Goal: Transaction & Acquisition: Purchase product/service

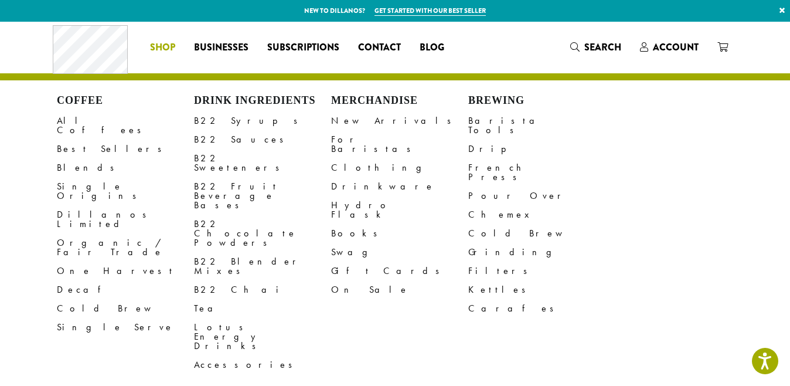
click at [164, 48] on span "Shop" at bounding box center [162, 47] width 25 height 15
click at [73, 120] on link "All Coffees" at bounding box center [125, 125] width 137 height 28
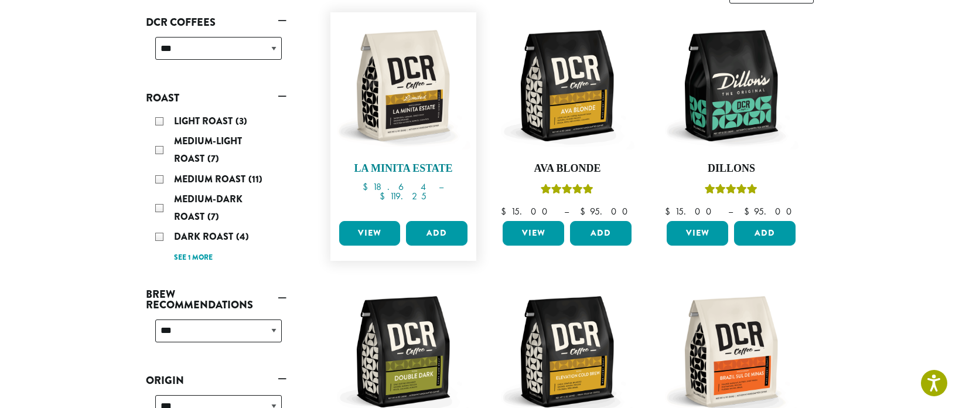
scroll to position [214, 0]
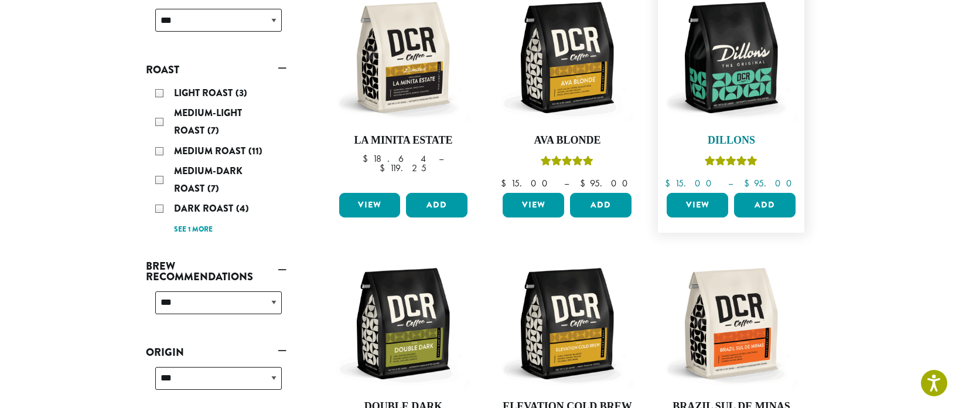
click at [740, 90] on img at bounding box center [731, 57] width 135 height 135
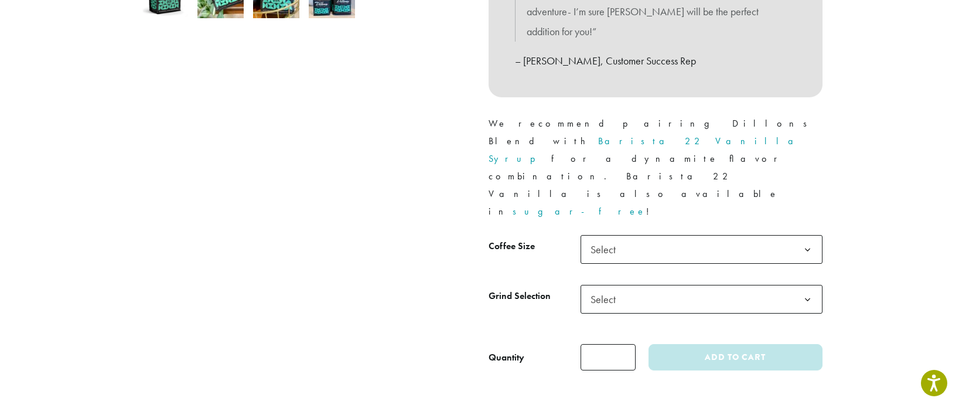
scroll to position [474, 0]
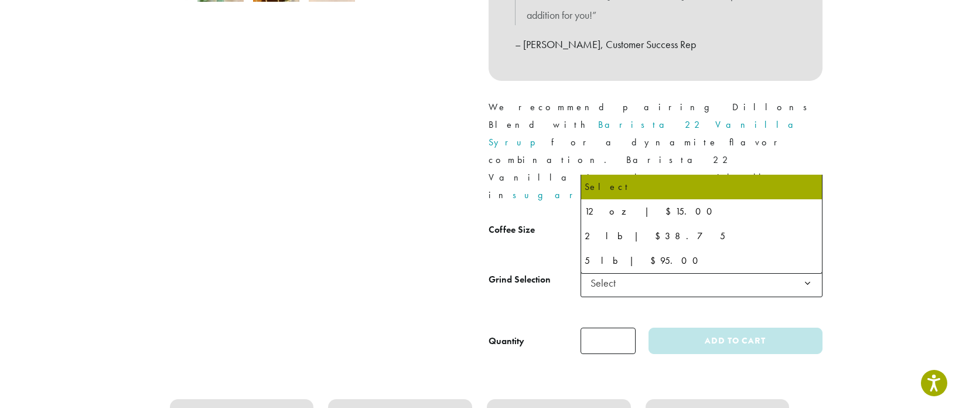
click at [617, 221] on span "Select" at bounding box center [607, 232] width 42 height 23
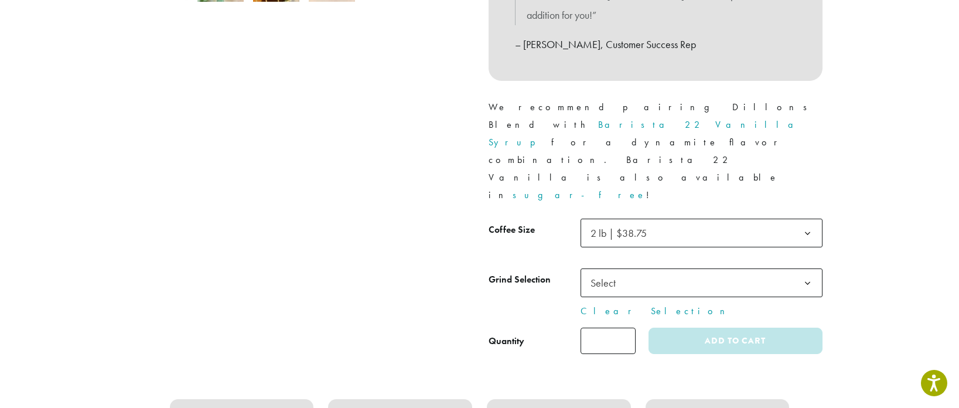
click at [611, 271] on span "Select" at bounding box center [607, 282] width 42 height 23
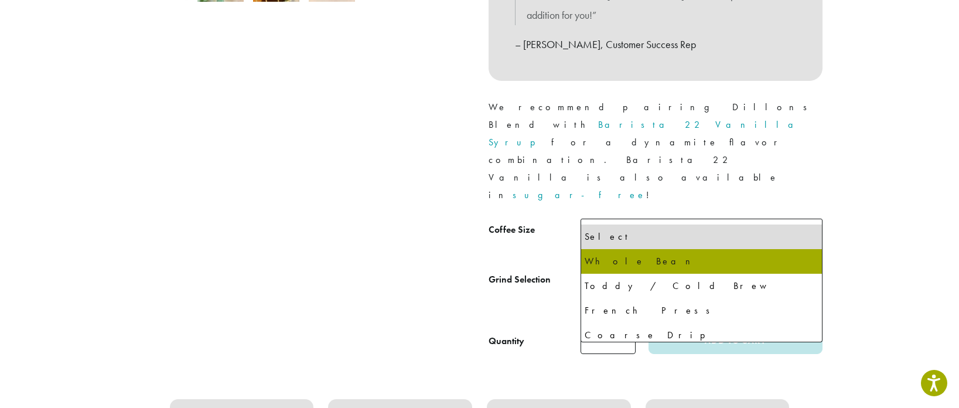
select select "**********"
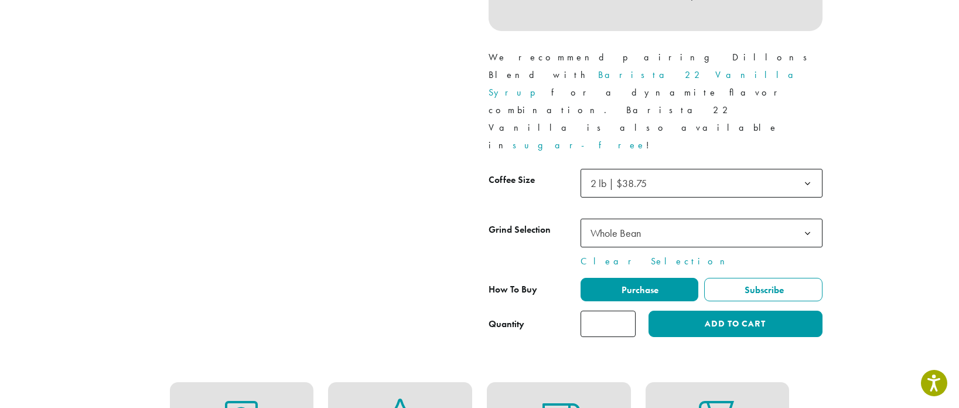
scroll to position [603, 0]
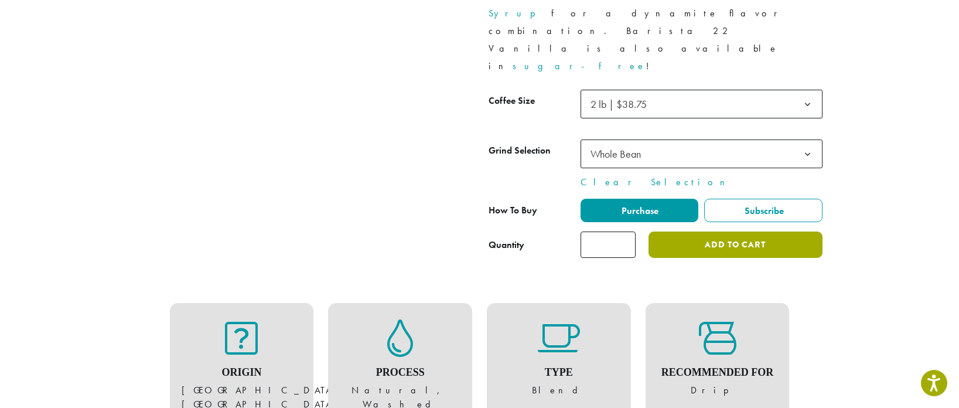
click at [732, 231] on button "Add to cart" at bounding box center [735, 244] width 173 height 26
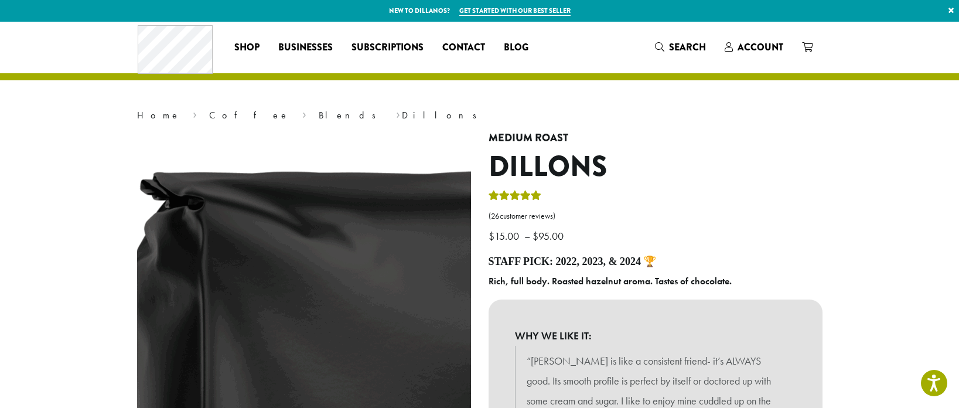
scroll to position [1, 0]
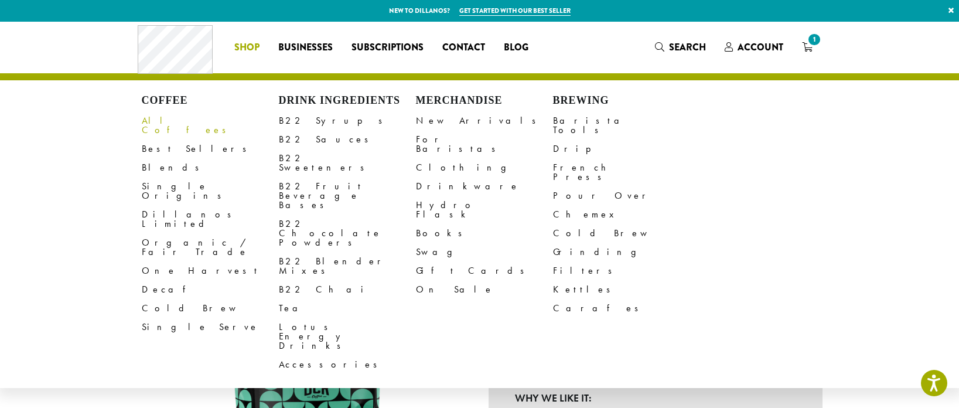
click at [167, 117] on link "All Coffees" at bounding box center [210, 125] width 137 height 28
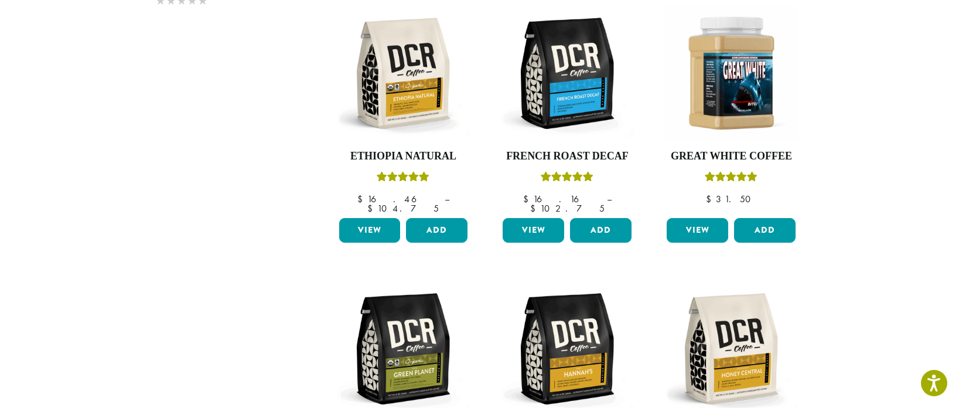
scroll to position [741, 0]
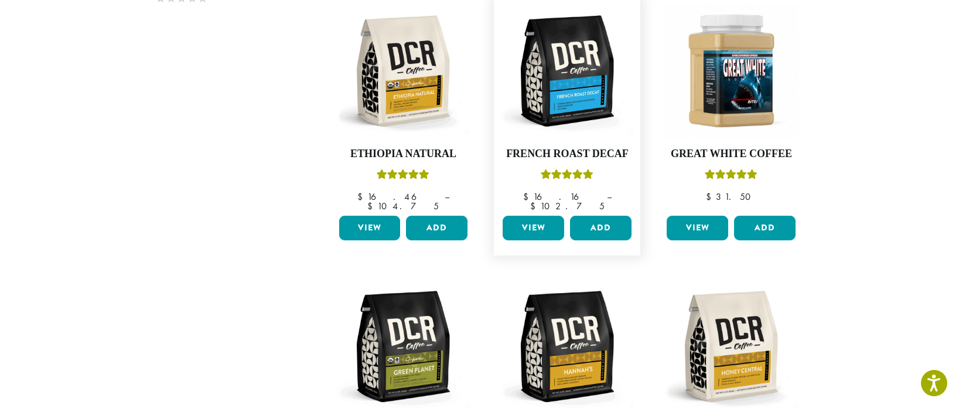
click at [533, 216] on link "View" at bounding box center [534, 228] width 62 height 25
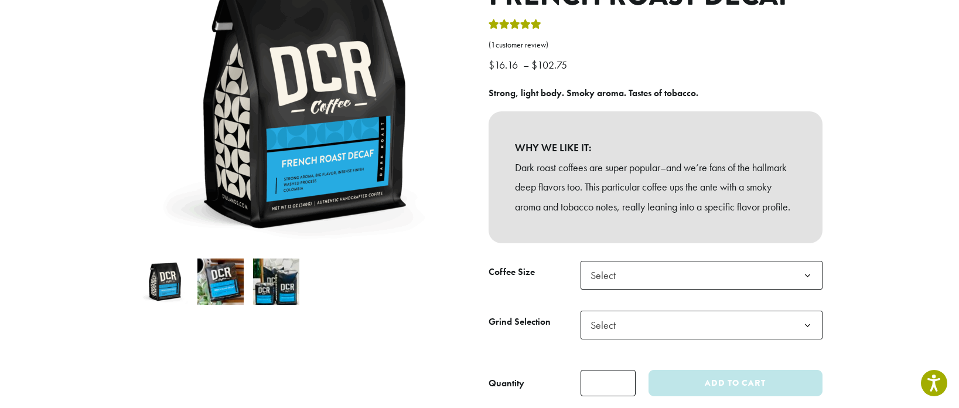
scroll to position [172, 0]
click at [647, 289] on span "Select" at bounding box center [702, 274] width 242 height 29
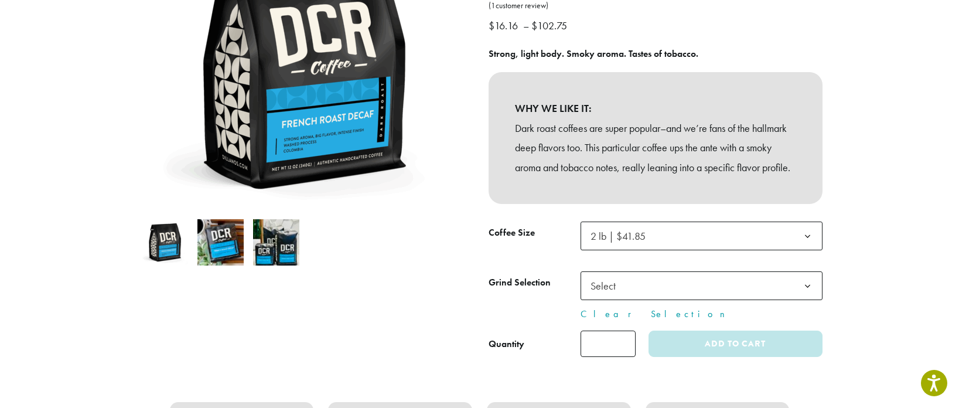
scroll to position [216, 0]
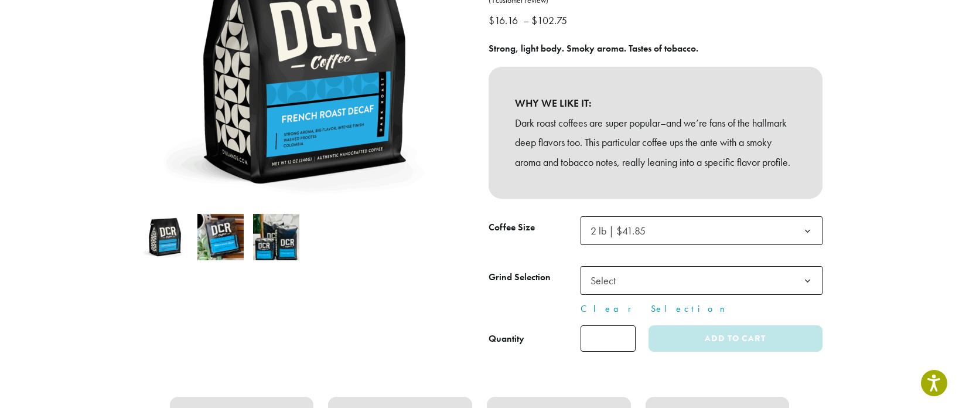
click at [645, 292] on span "Select" at bounding box center [702, 280] width 242 height 29
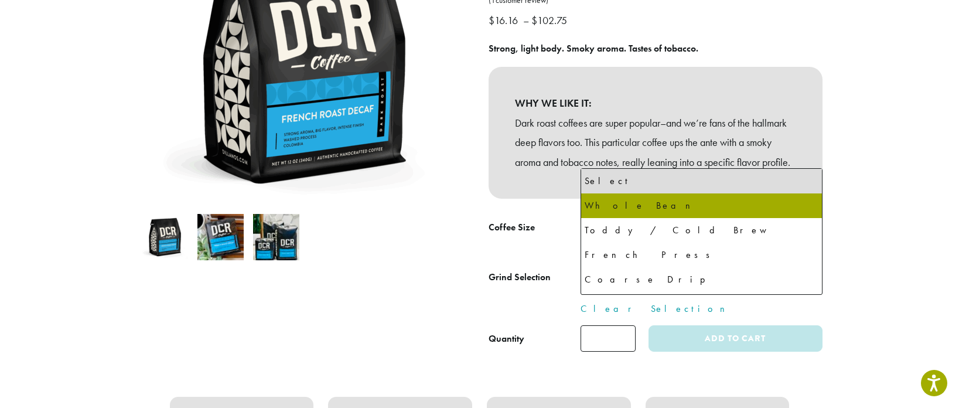
select select "**********"
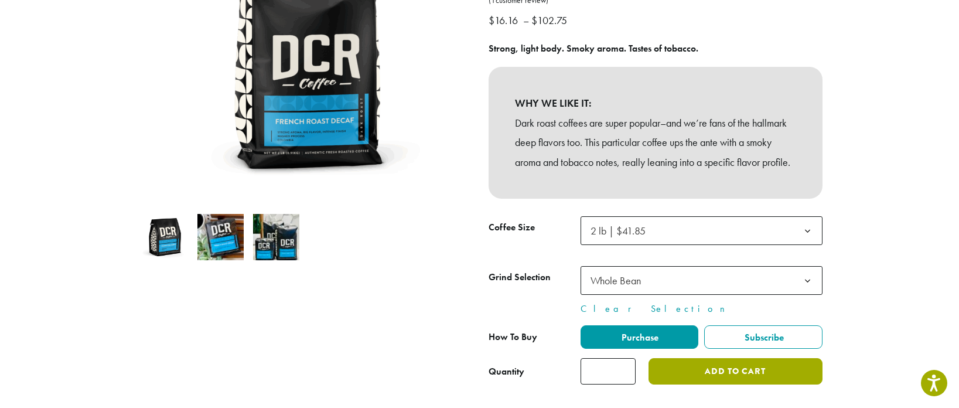
click at [728, 384] on button "Add to cart" at bounding box center [735, 371] width 173 height 26
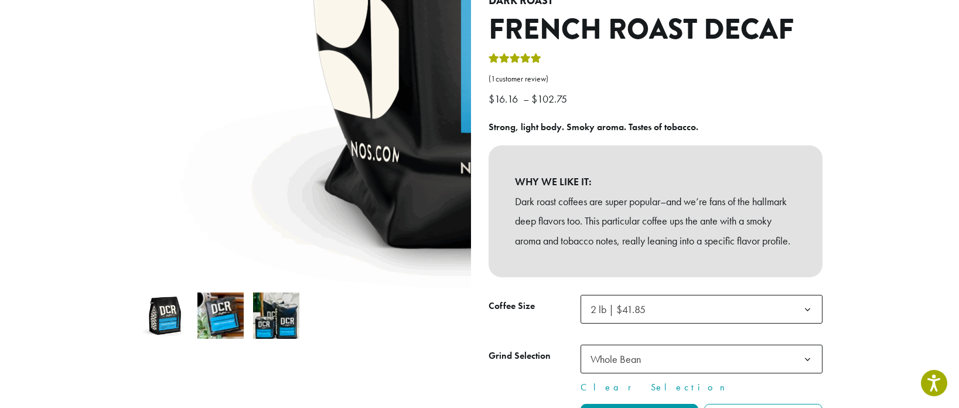
scroll to position [84, 0]
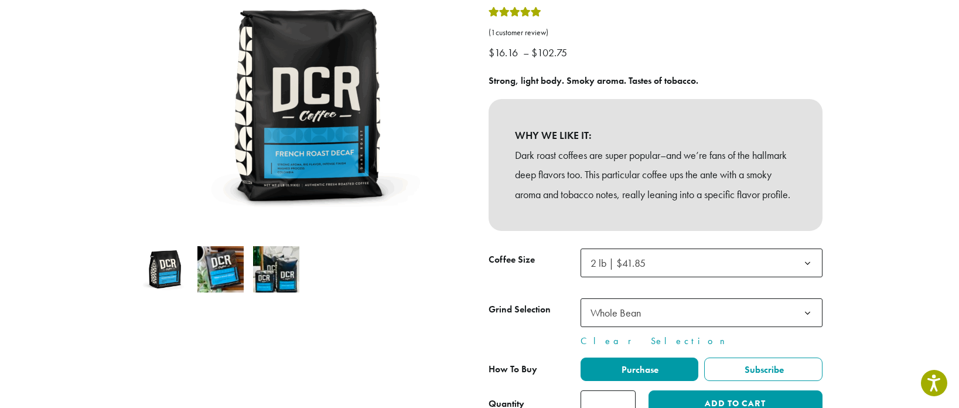
scroll to position [165, 0]
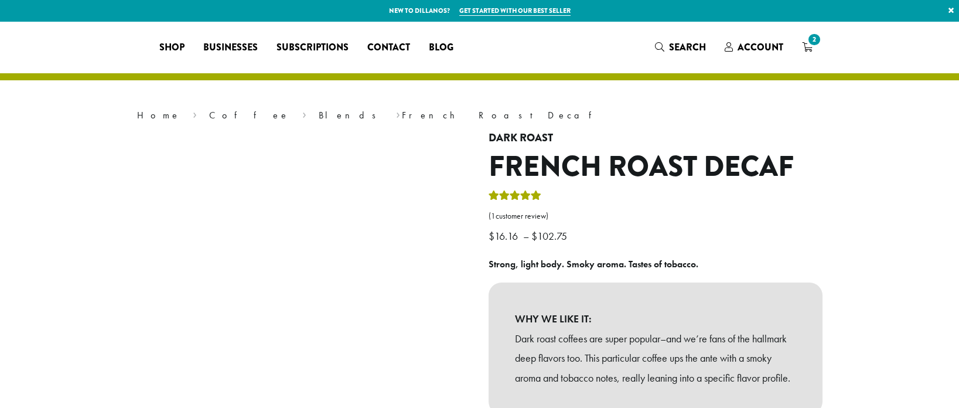
select select "**********"
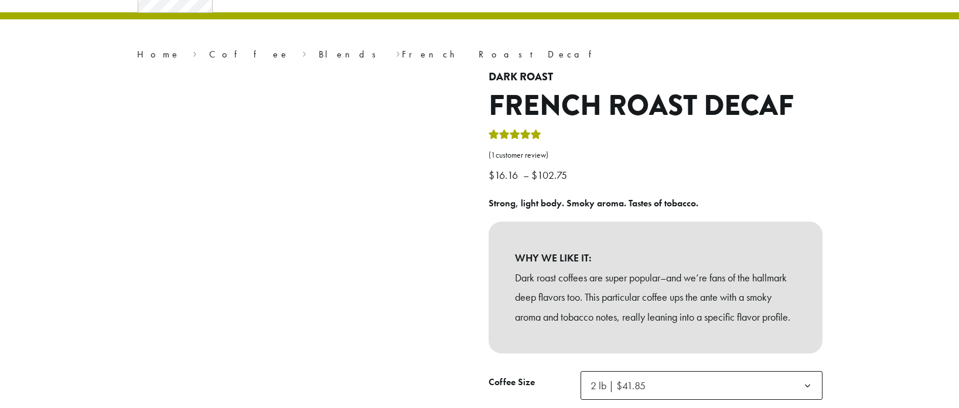
scroll to position [61, 0]
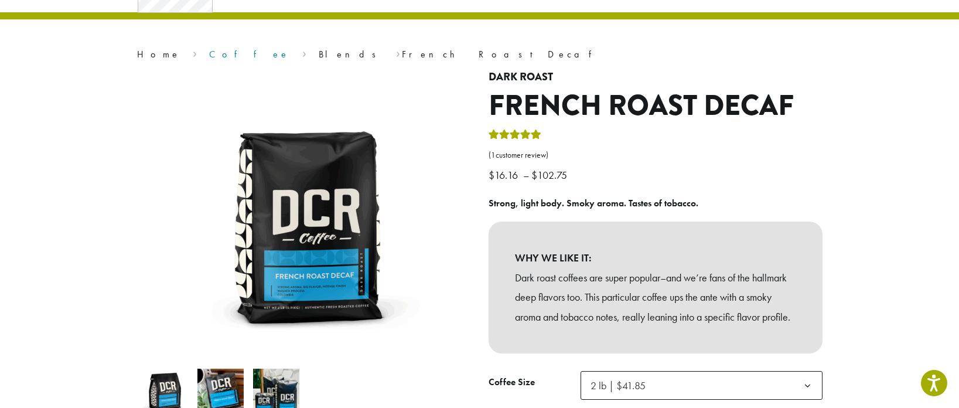
click at [209, 52] on link "Coffee" at bounding box center [249, 54] width 80 height 12
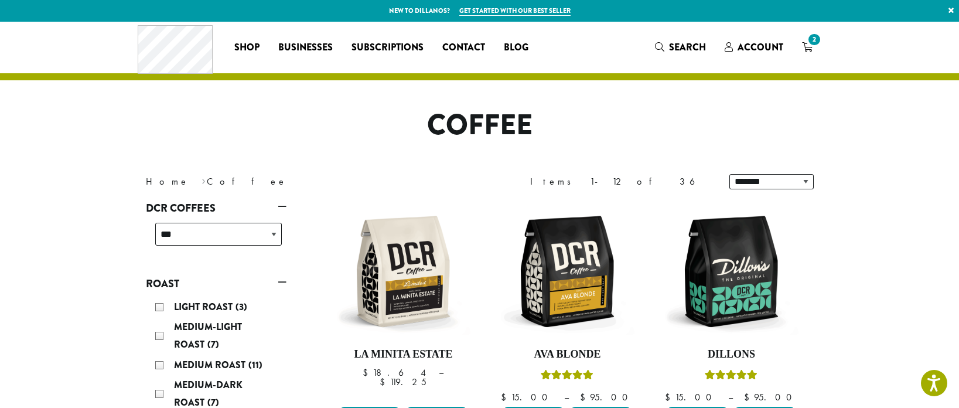
click at [705, 127] on h1 "Coffee" at bounding box center [480, 125] width 686 height 34
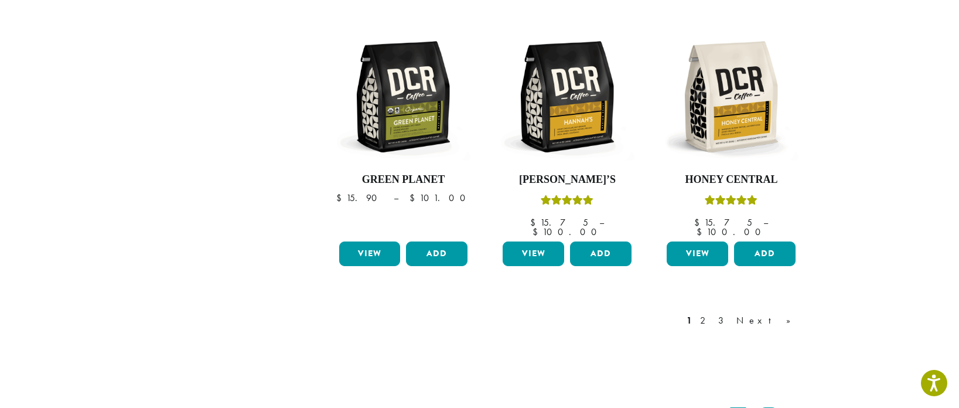
scroll to position [989, 0]
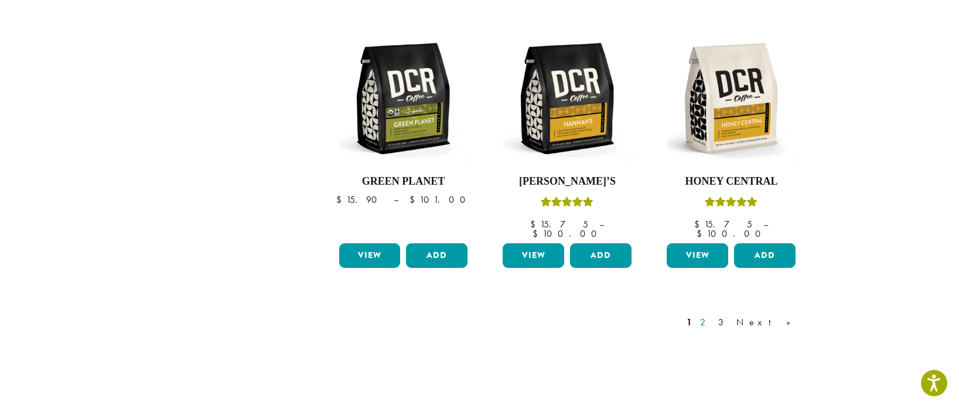
click at [712, 315] on link "2" at bounding box center [705, 322] width 15 height 14
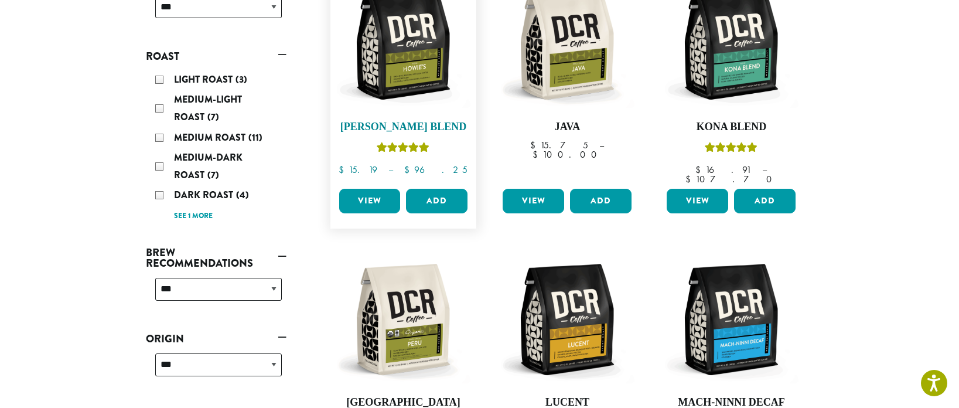
scroll to position [211, 0]
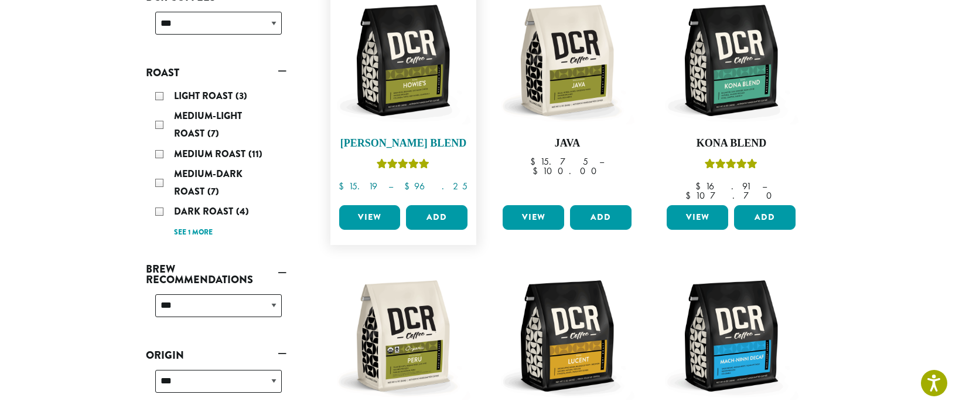
click at [414, 70] on img at bounding box center [403, 60] width 135 height 135
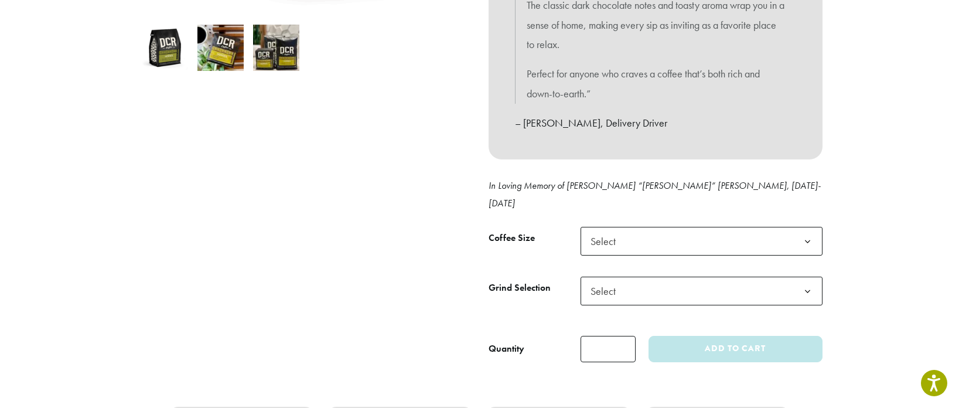
scroll to position [407, 0]
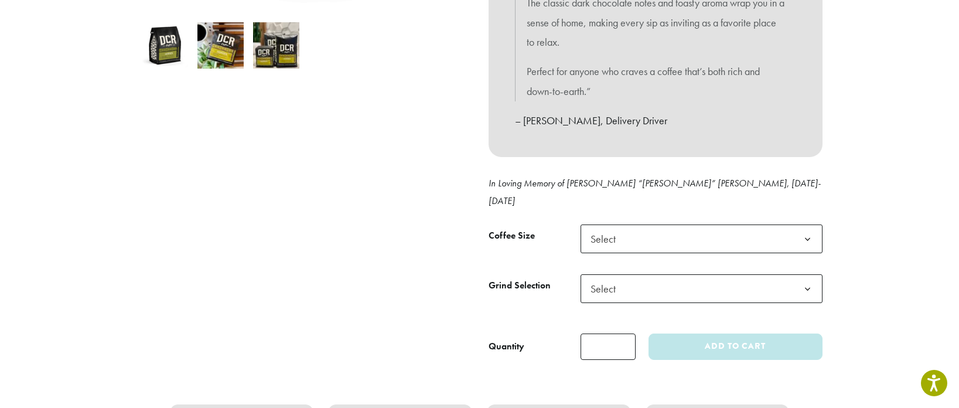
click at [646, 224] on span "Select" at bounding box center [702, 238] width 242 height 29
click at [649, 274] on span "Select" at bounding box center [702, 288] width 242 height 29
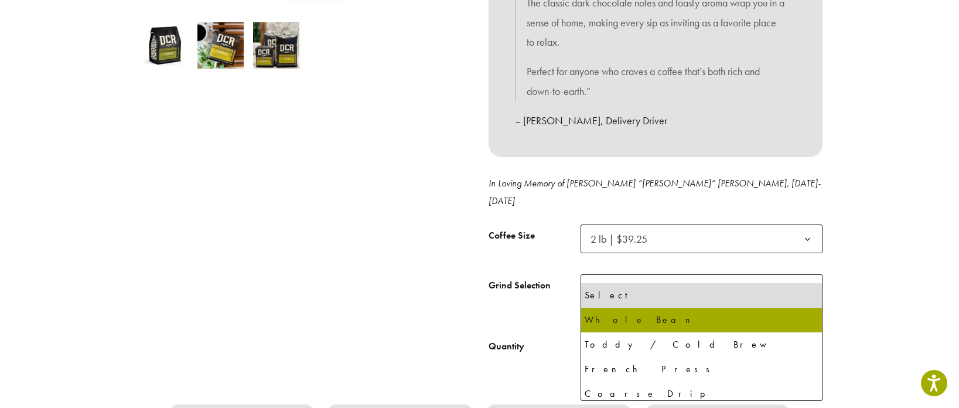
select select "**********"
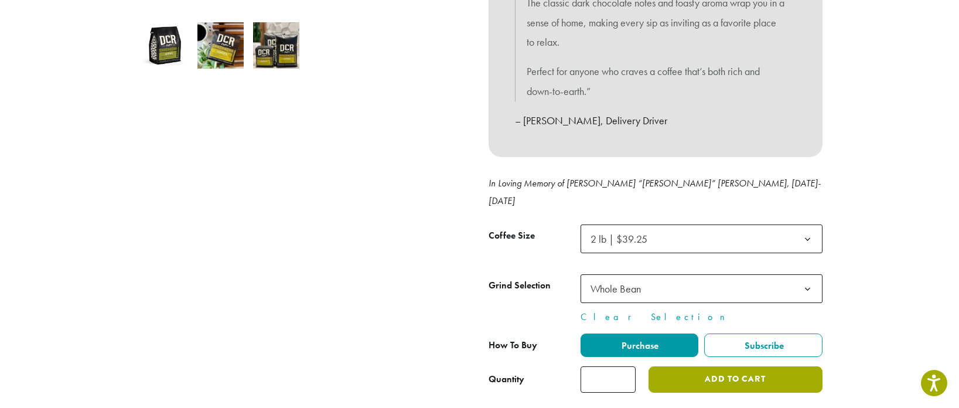
click at [720, 366] on button "Add to cart" at bounding box center [735, 379] width 173 height 26
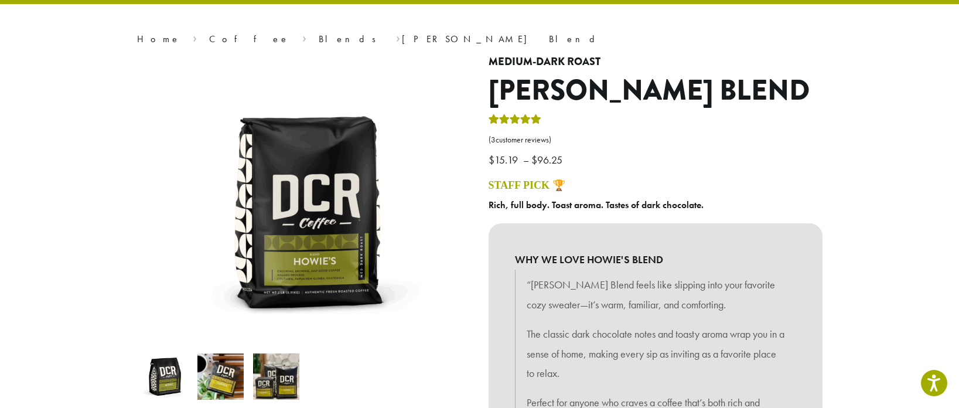
scroll to position [74, 0]
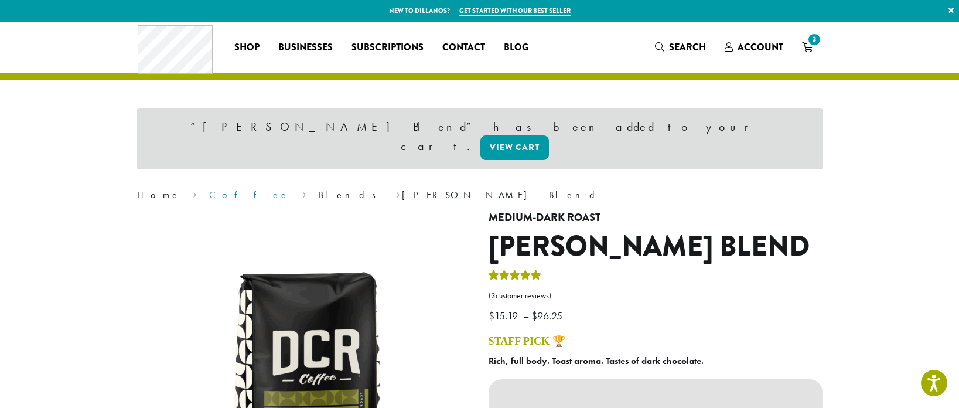
click at [209, 189] on link "Coffee" at bounding box center [249, 195] width 80 height 12
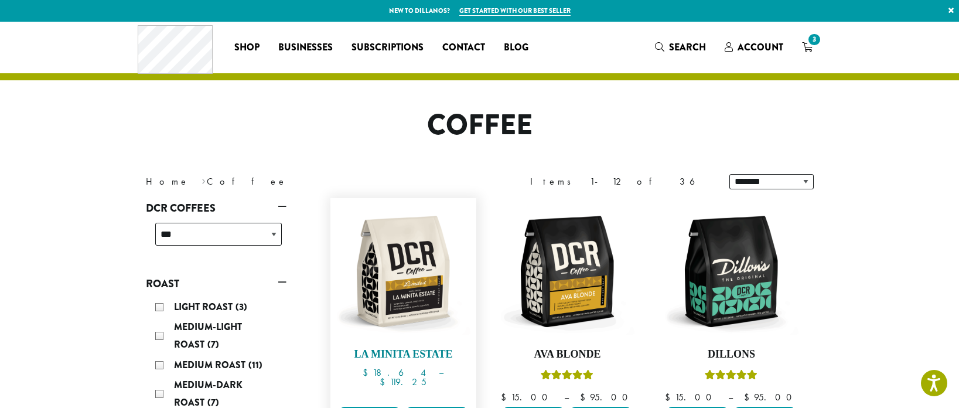
click at [411, 301] on img at bounding box center [403, 271] width 135 height 135
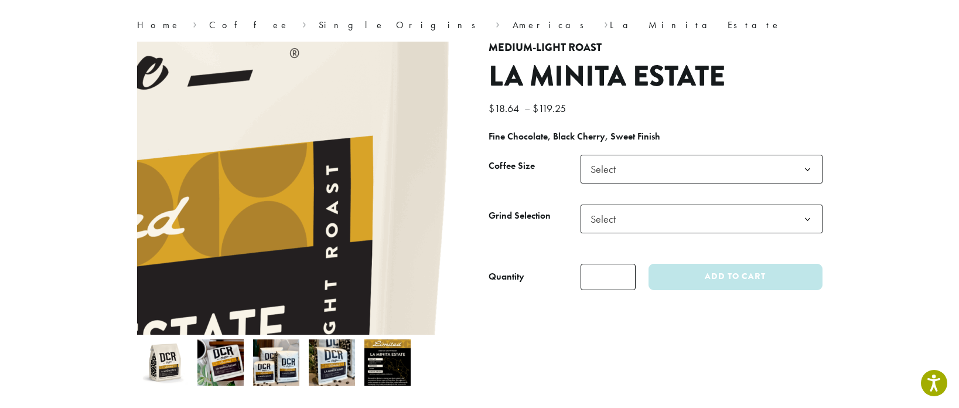
scroll to position [112, 0]
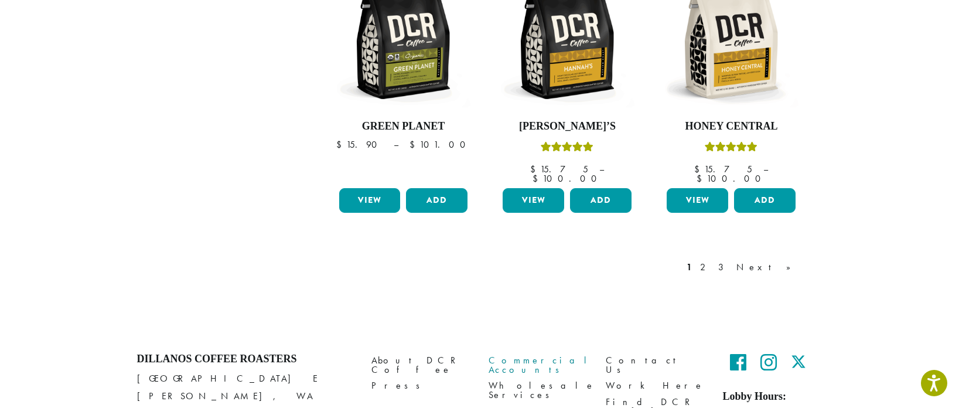
scroll to position [1057, 0]
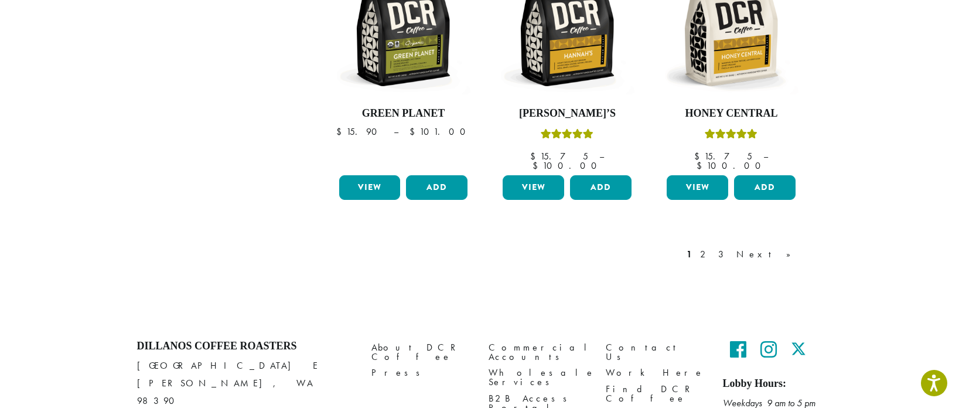
click at [731, 247] on link "3" at bounding box center [723, 254] width 15 height 14
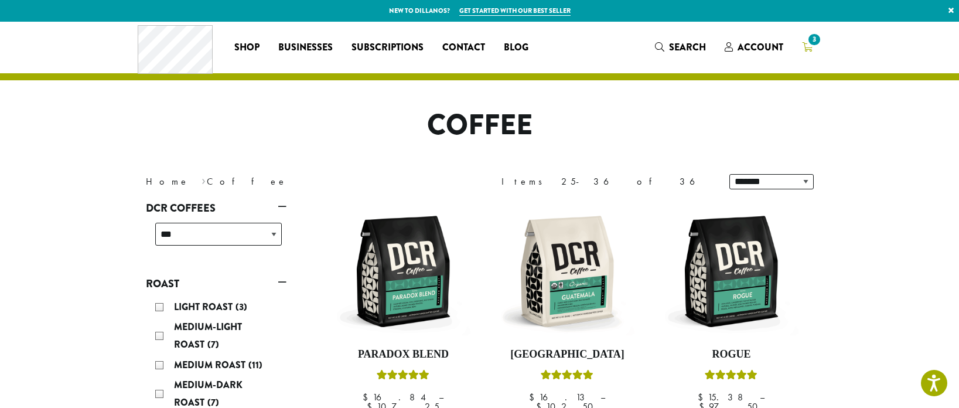
click at [816, 45] on span "3" at bounding box center [814, 40] width 16 height 16
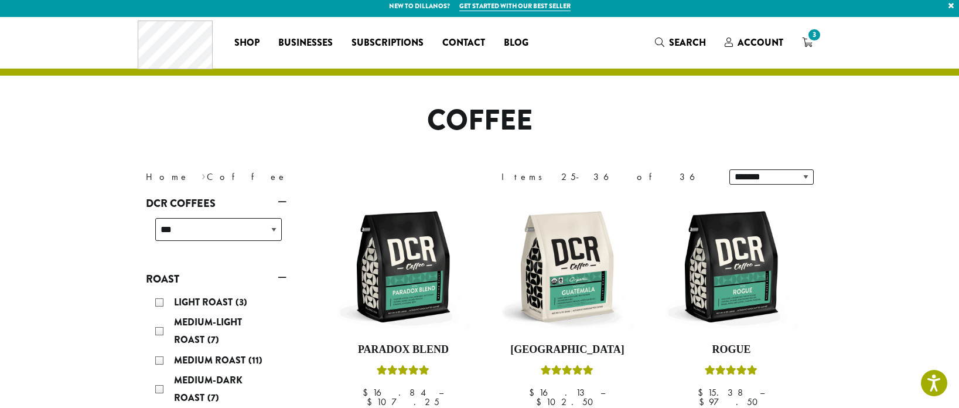
scroll to position [5, 0]
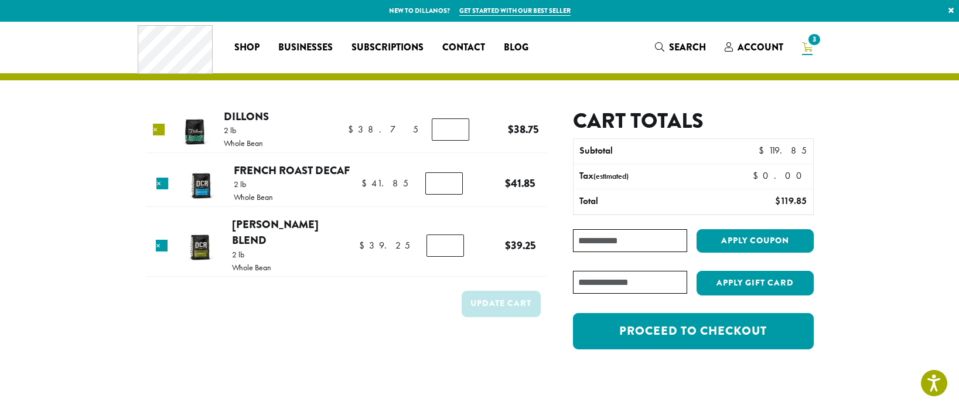
click at [164, 129] on link "×" at bounding box center [159, 130] width 12 height 12
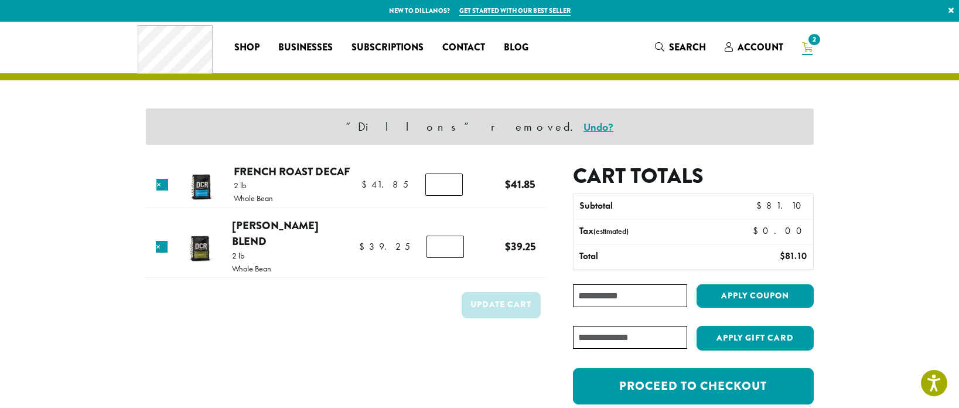
click at [584, 128] on link "Undo?" at bounding box center [599, 126] width 30 height 13
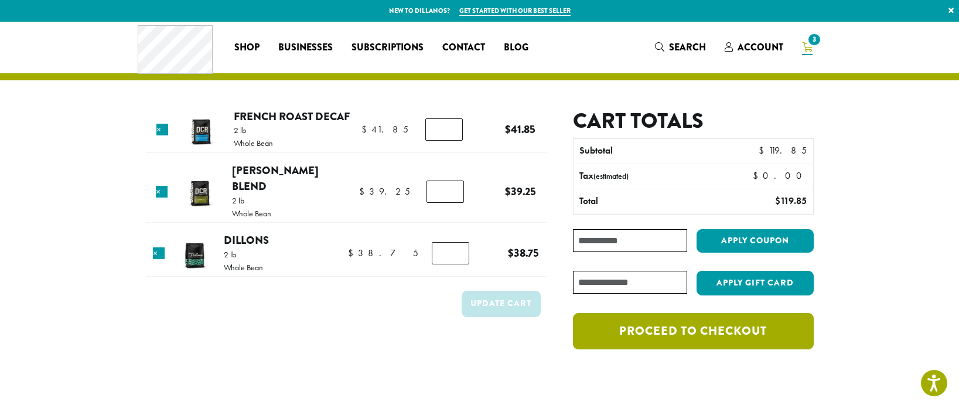
click at [679, 337] on link "Proceed to checkout" at bounding box center [693, 331] width 240 height 36
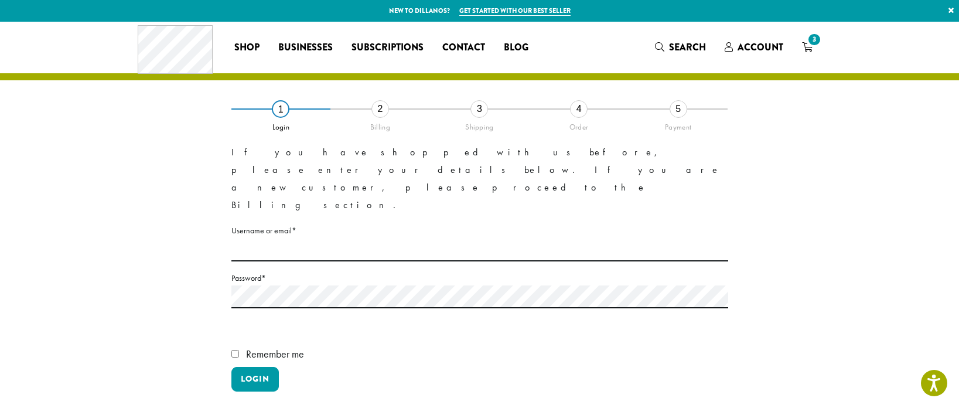
click at [263, 223] on label "Username or email * Required" at bounding box center [479, 230] width 497 height 15
click at [263, 238] on input "Username or email * Required" at bounding box center [479, 249] width 497 height 23
click at [256, 238] on input "Username or email * Required" at bounding box center [479, 249] width 497 height 23
click at [172, 210] on div "**********" at bounding box center [480, 292] width 668 height 368
click at [282, 238] on input "Username or email * Required" at bounding box center [479, 249] width 497 height 23
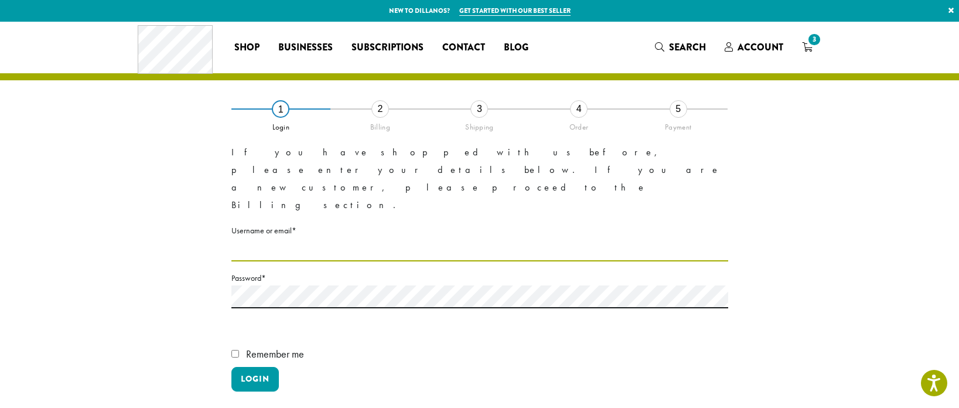
type input "*"
type input "**********"
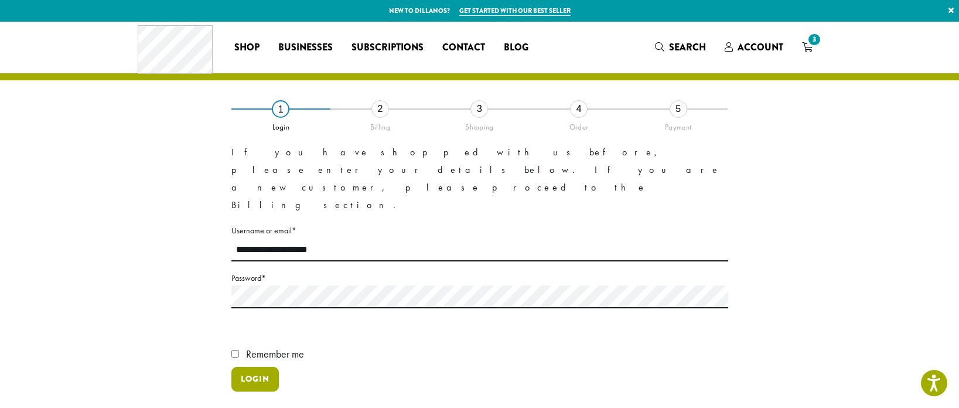
click at [247, 367] on button "Login" at bounding box center [254, 379] width 47 height 25
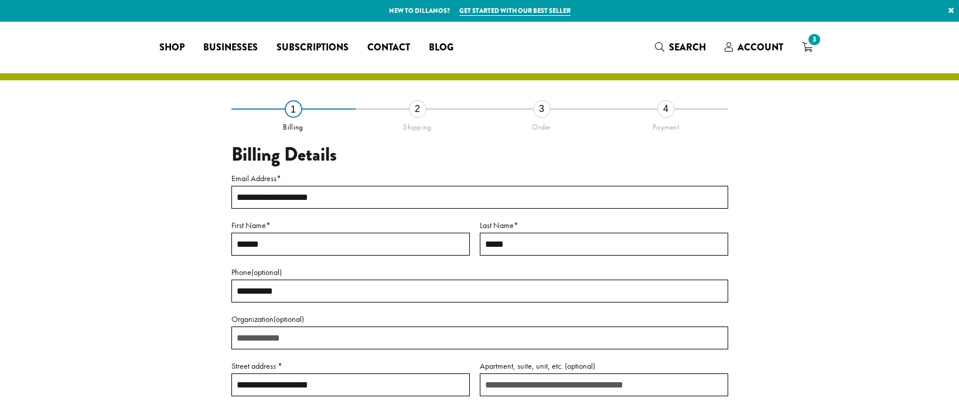
select select "**"
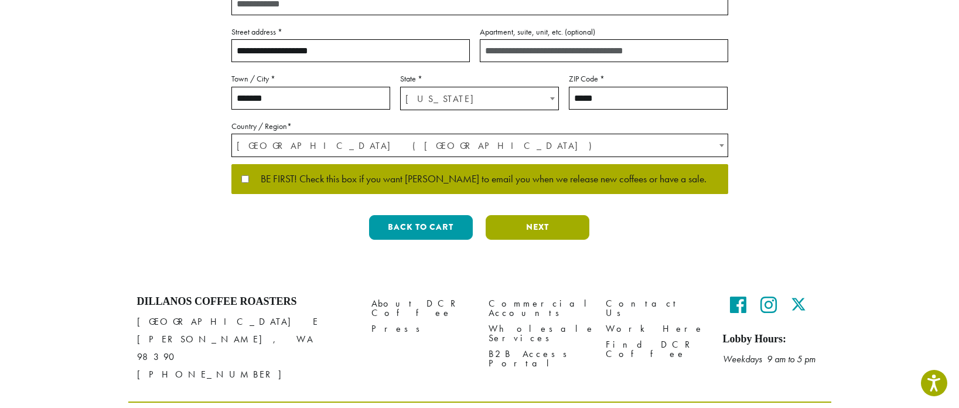
scroll to position [353, 0]
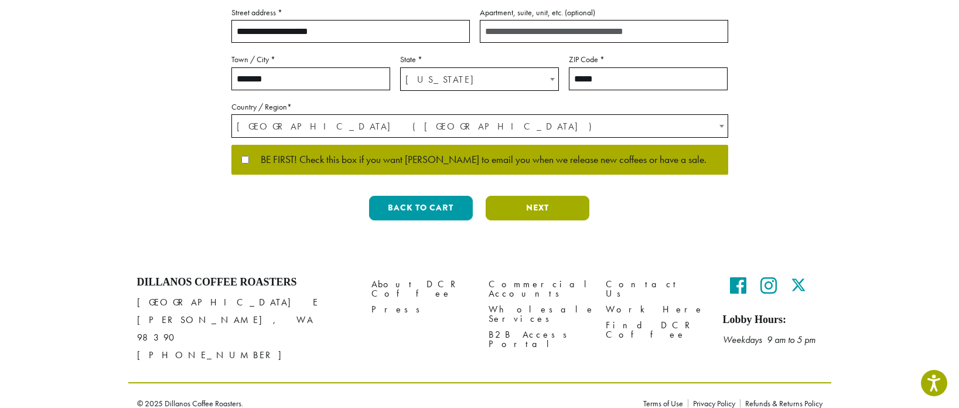
click at [539, 213] on button "Next" at bounding box center [538, 208] width 104 height 25
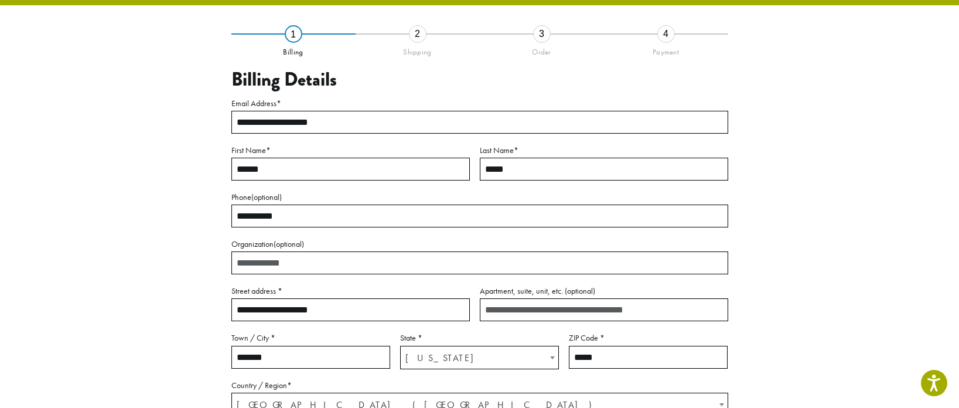
scroll to position [67, 0]
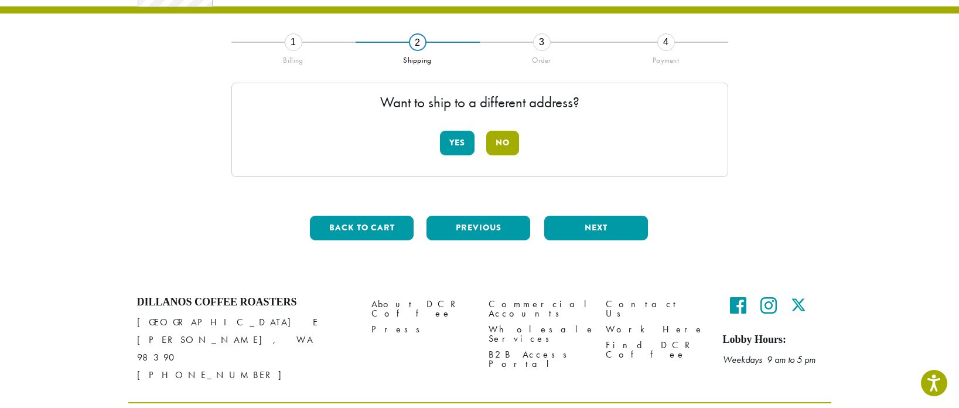
click at [512, 142] on button "No" at bounding box center [502, 143] width 33 height 25
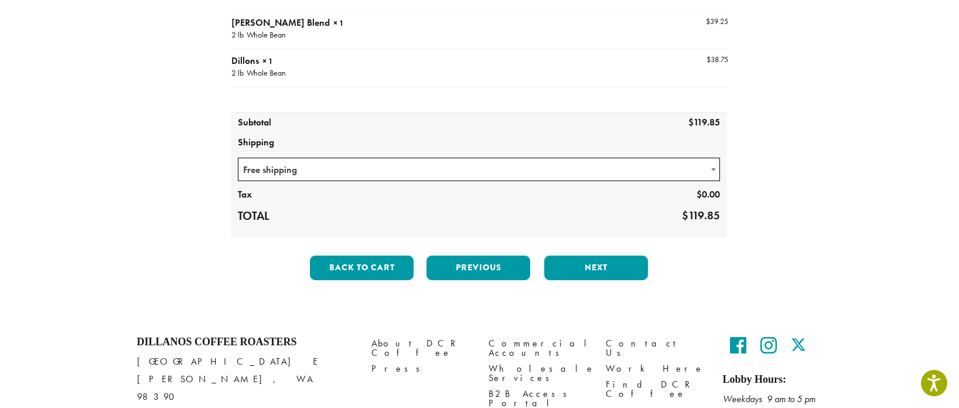
scroll to position [202, 0]
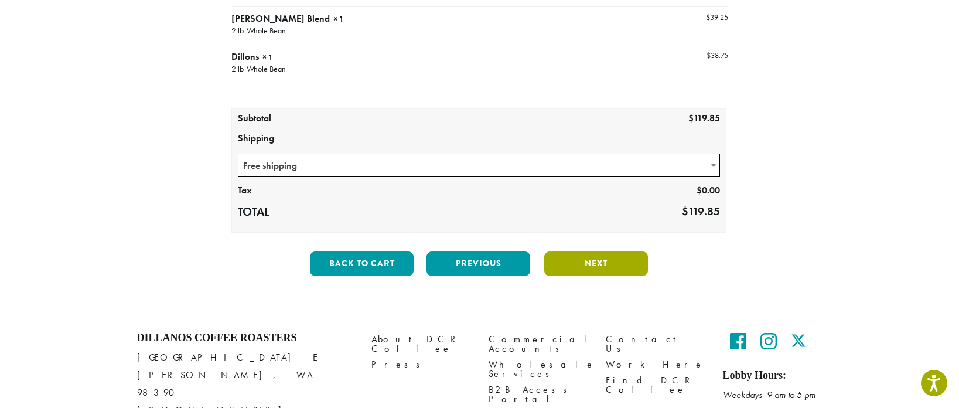
click at [594, 266] on button "Next" at bounding box center [596, 263] width 104 height 25
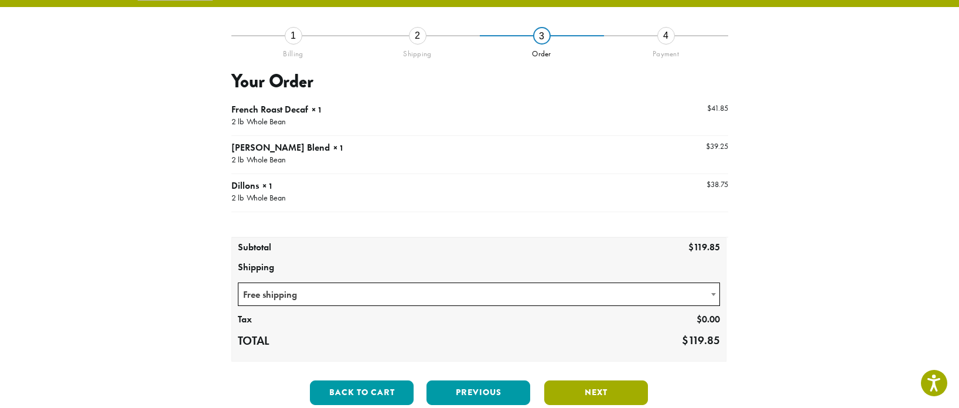
scroll to position [67, 0]
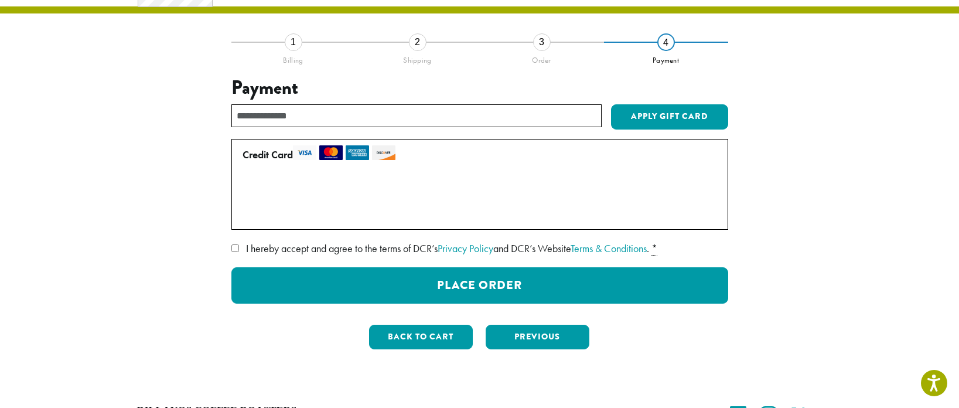
click at [254, 214] on label "Use a new card" at bounding box center [478, 213] width 470 height 19
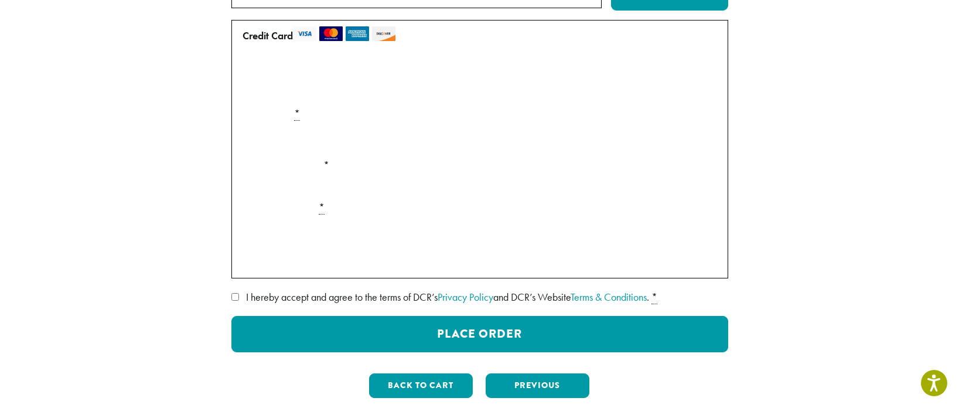
scroll to position [184, 0]
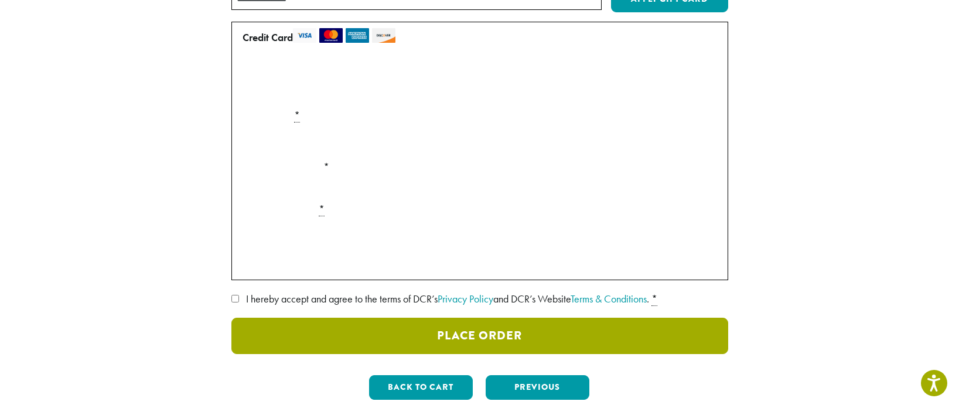
click at [418, 337] on button "Place Order" at bounding box center [479, 336] width 497 height 36
